Goal: Check status: Check status

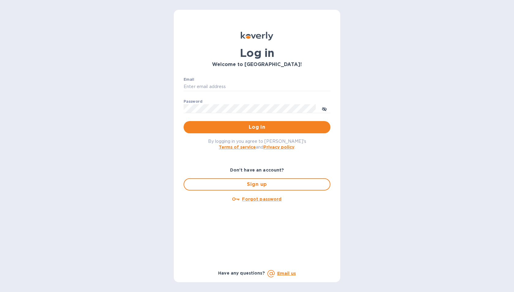
type input "[EMAIL_ADDRESS][DOMAIN_NAME]"
click at [421, 68] on div "Log in Welcome to [GEOGRAPHIC_DATA]! Email [EMAIL_ADDRESS][DOMAIN_NAME] ​ Passw…" at bounding box center [257, 146] width 514 height 292
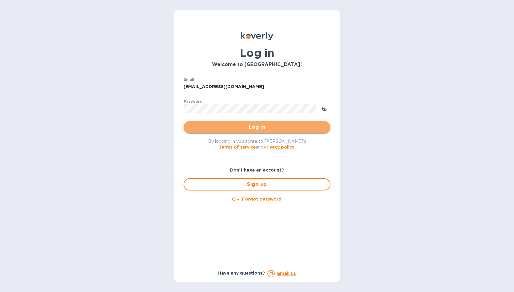
click at [274, 129] on span "Log in" at bounding box center [257, 127] width 137 height 7
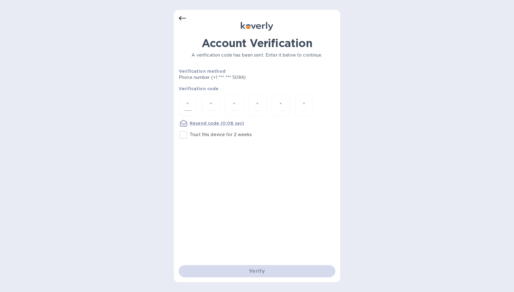
click at [196, 100] on div at bounding box center [188, 105] width 18 height 22
click at [186, 137] on input "Trust this device for 2 weeks" at bounding box center [183, 135] width 13 height 13
checkbox input "true"
click at [188, 104] on input "number" at bounding box center [188, 104] width 8 height 11
type input "6"
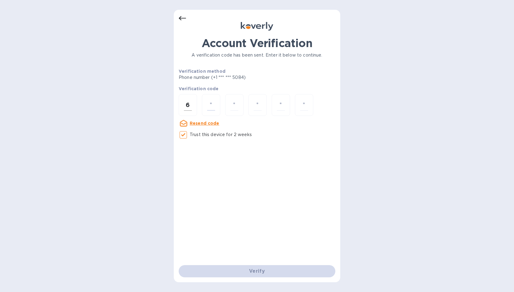
type input "8"
type input "3"
type input "2"
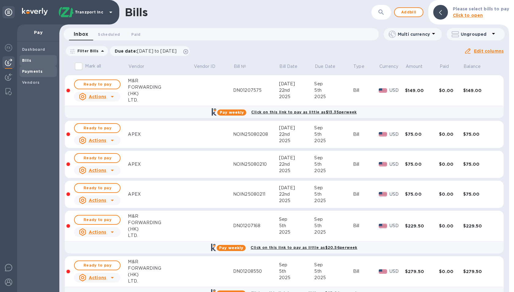
click at [27, 73] on span "Payments" at bounding box center [32, 72] width 21 height 6
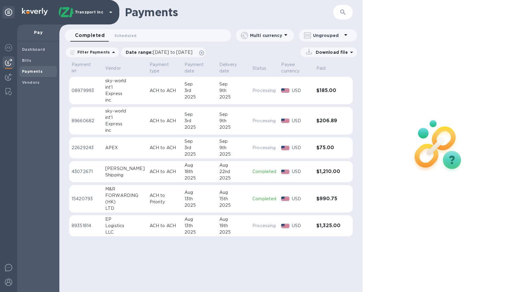
click at [217, 99] on td "Sep 9th 2025" at bounding box center [233, 91] width 33 height 28
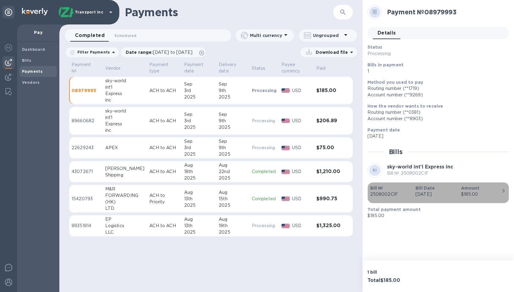
click at [488, 196] on div "$185.00" at bounding box center [481, 194] width 40 height 6
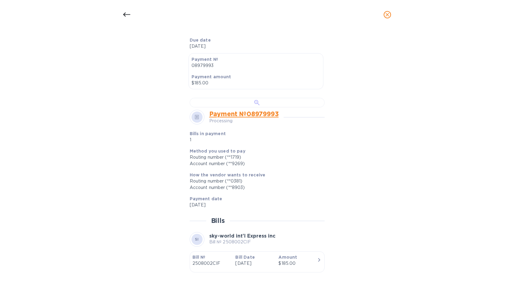
scroll to position [31, 0]
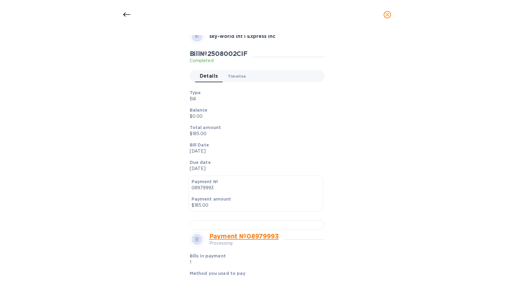
click at [232, 76] on span "Timeline 0" at bounding box center [237, 76] width 18 height 6
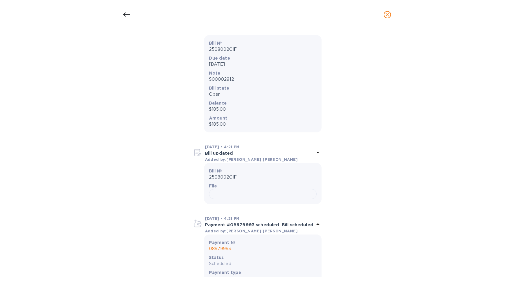
scroll to position [0, 0]
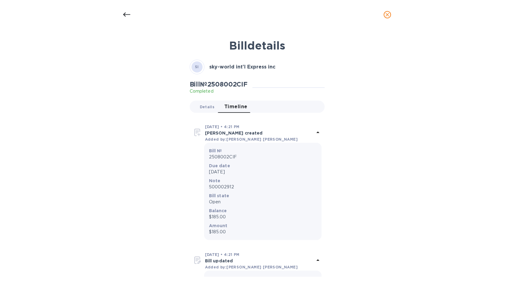
click at [203, 109] on span "Details 0" at bounding box center [207, 107] width 15 height 6
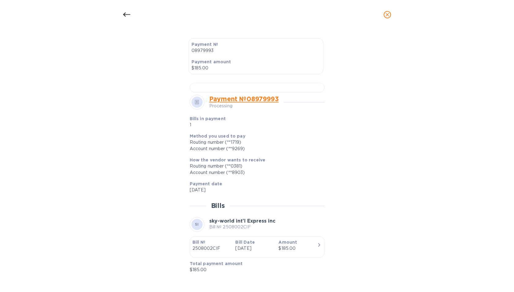
scroll to position [331, 0]
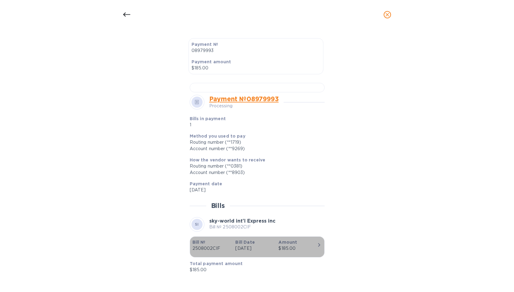
click at [316, 249] on icon "button" at bounding box center [319, 244] width 7 height 7
click at [316, 246] on icon "button" at bounding box center [319, 244] width 7 height 7
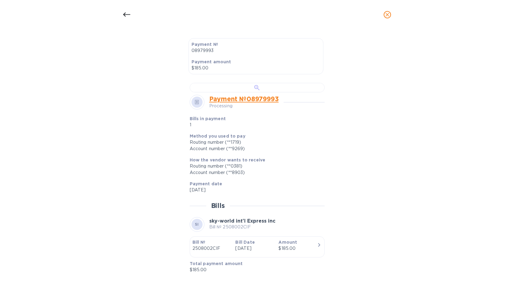
scroll to position [178, 0]
drag, startPoint x: 290, startPoint y: 254, endPoint x: 242, endPoint y: 254, distance: 47.7
click at [242, 110] on div "Payment № 08979993 Processing" at bounding box center [257, 102] width 135 height 15
click at [265, 103] on link "Payment № 08979993" at bounding box center [243, 99] width 69 height 8
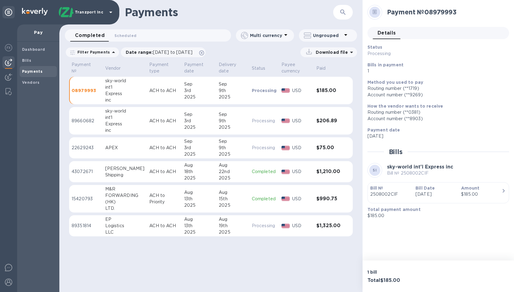
click at [497, 194] on div "$185.00" at bounding box center [481, 194] width 40 height 6
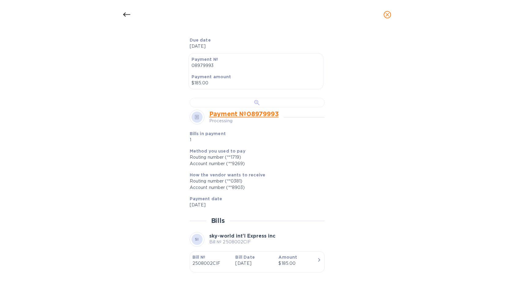
scroll to position [184, 0]
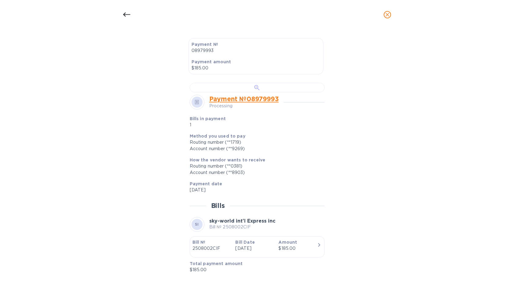
click at [277, 92] on div at bounding box center [257, 87] width 135 height 9
click at [384, 17] on icon "close" at bounding box center [387, 15] width 6 height 6
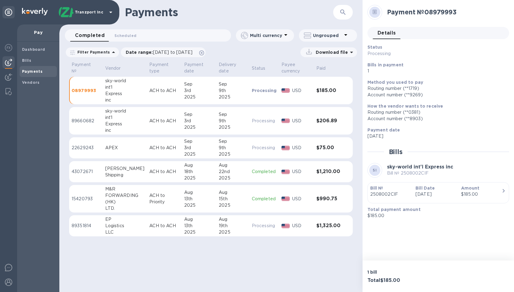
scroll to position [143, 0]
click at [226, 129] on div "2025" at bounding box center [233, 127] width 28 height 6
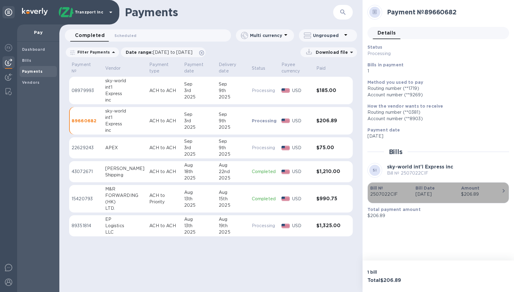
click at [432, 189] on b "Bill Date" at bounding box center [425, 188] width 19 height 5
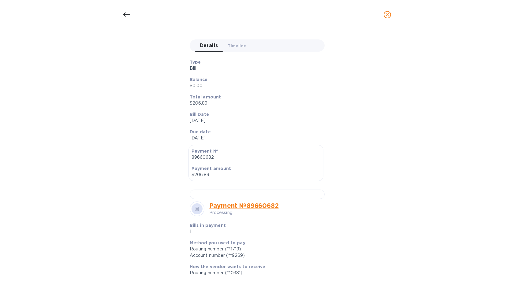
scroll to position [92, 0]
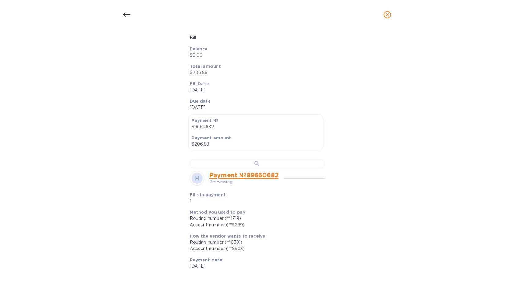
click at [256, 169] on div at bounding box center [257, 163] width 135 height 9
click at [385, 9] on button "close" at bounding box center [387, 14] width 15 height 15
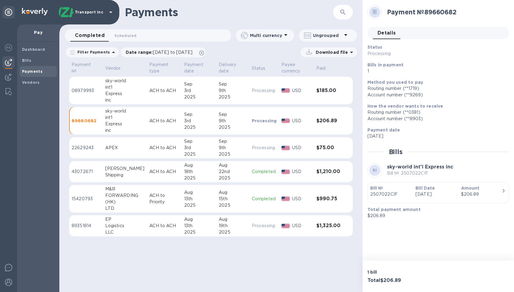
click at [334, 122] on h3 "$206.89" at bounding box center [328, 121] width 24 height 6
drag, startPoint x: 340, startPoint y: 123, endPoint x: 340, endPoint y: 68, distance: 55.7
click at [340, 68] on th "Paid" at bounding box center [328, 69] width 29 height 16
click at [348, 53] on icon at bounding box center [351, 52] width 7 height 7
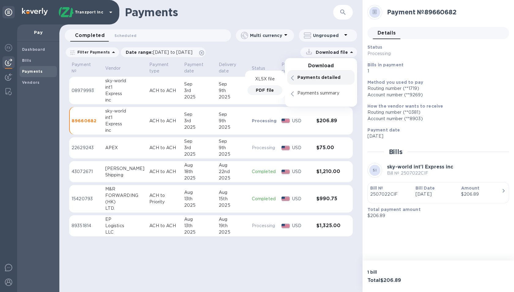
click at [272, 91] on p "PDF file" at bounding box center [265, 90] width 18 height 6
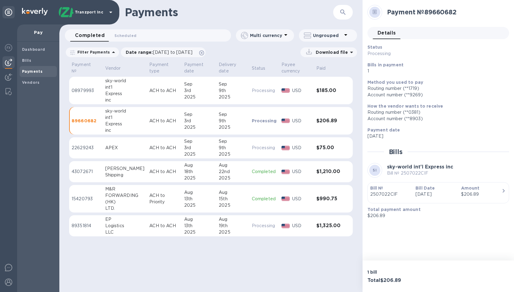
click at [264, 57] on div "Download file" at bounding box center [283, 52] width 148 height 10
click at [230, 86] on div "Sep" at bounding box center [233, 84] width 28 height 6
click at [427, 192] on p "Sep 3rd 2025" at bounding box center [436, 194] width 40 height 6
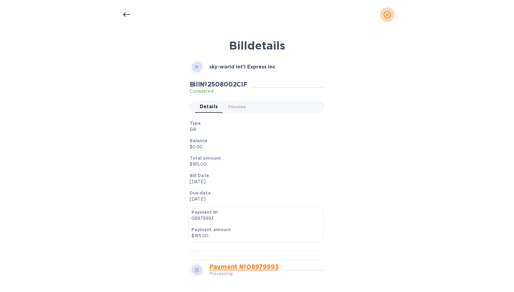
click at [390, 13] on icon "close" at bounding box center [387, 15] width 6 height 6
